Goal: Task Accomplishment & Management: Manage account settings

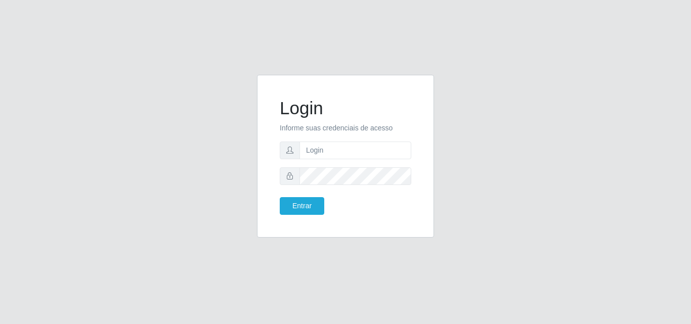
drag, startPoint x: 337, startPoint y: 120, endPoint x: 348, endPoint y: 145, distance: 26.8
click at [338, 121] on form "Login Informe suas credenciais de acesso Entrar" at bounding box center [346, 156] width 132 height 117
click at [355, 153] on input "text" at bounding box center [356, 151] width 112 height 18
type input "biatriz@comprebem"
click at [280, 197] on button "Entrar" at bounding box center [302, 206] width 45 height 18
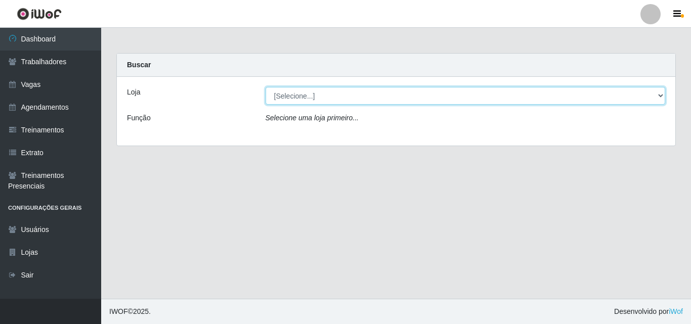
click at [361, 100] on select "[Selecione...] Supermercado Compre Bem - Itabaiana" at bounding box center [466, 96] width 400 height 18
select select "264"
click at [266, 87] on select "[Selecione...] Supermercado Compre Bem - Itabaiana" at bounding box center [466, 96] width 400 height 18
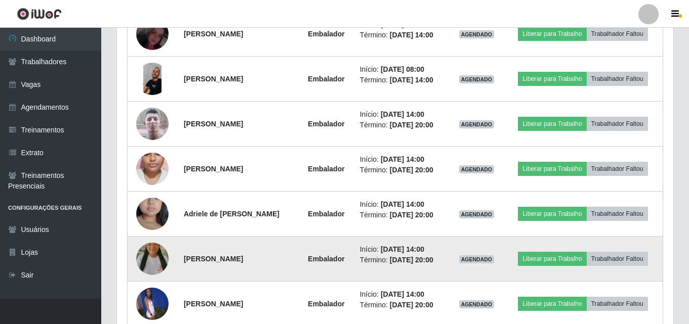
scroll to position [618, 0]
